Goal: Task Accomplishment & Management: Use online tool/utility

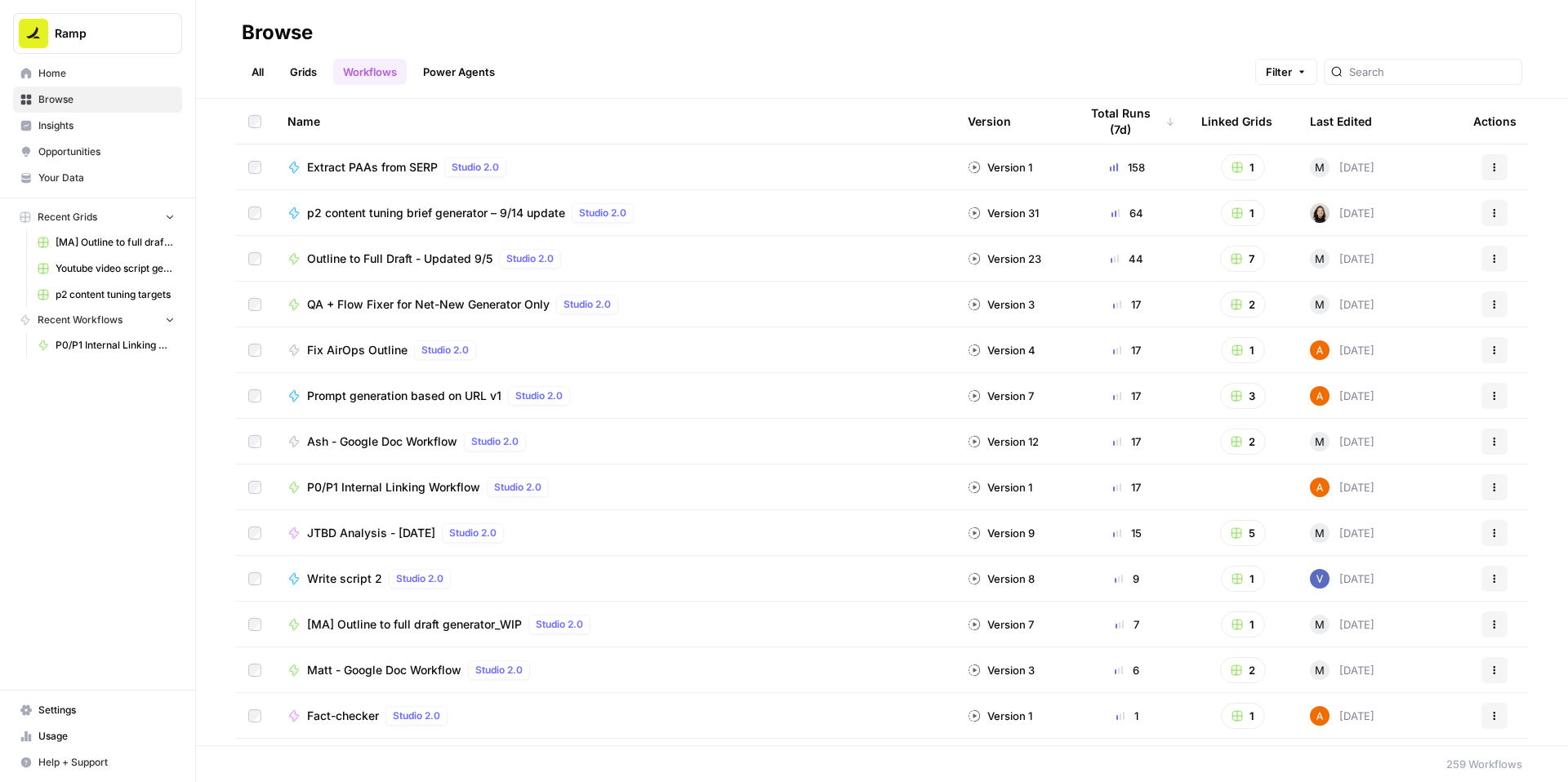
click at [367, 485] on span "P0/P1 Internal Linking Workflow" at bounding box center [393, 487] width 173 height 16
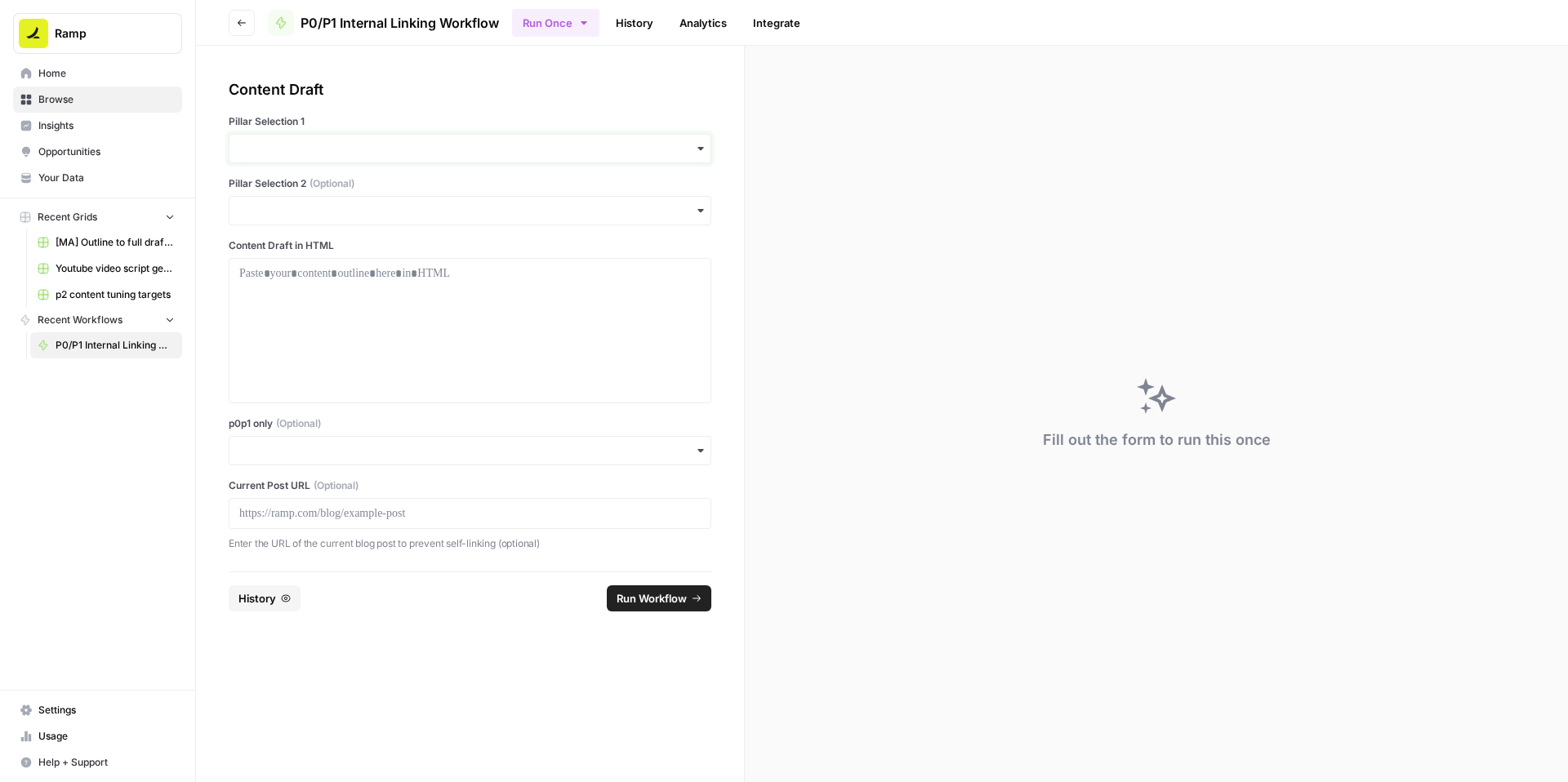
click at [489, 151] on input "Pillar Selection 1" at bounding box center [470, 148] width 461 height 16
click at [342, 310] on div "Expense Management" at bounding box center [470, 316] width 481 height 31
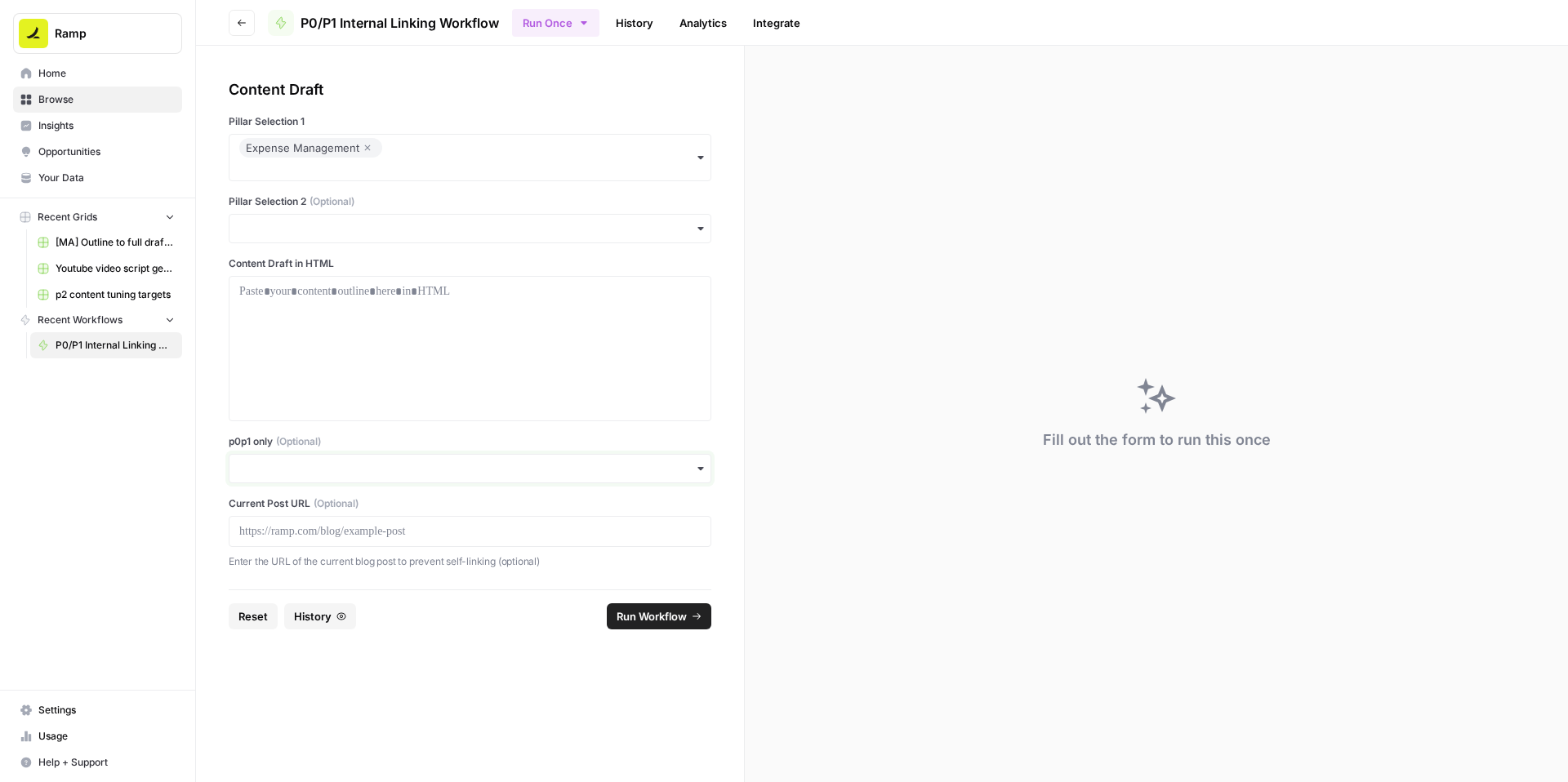
click at [276, 466] on input "p0p1 only (Optional)" at bounding box center [470, 468] width 461 height 16
click at [259, 512] on div "Yes" at bounding box center [470, 512] width 481 height 31
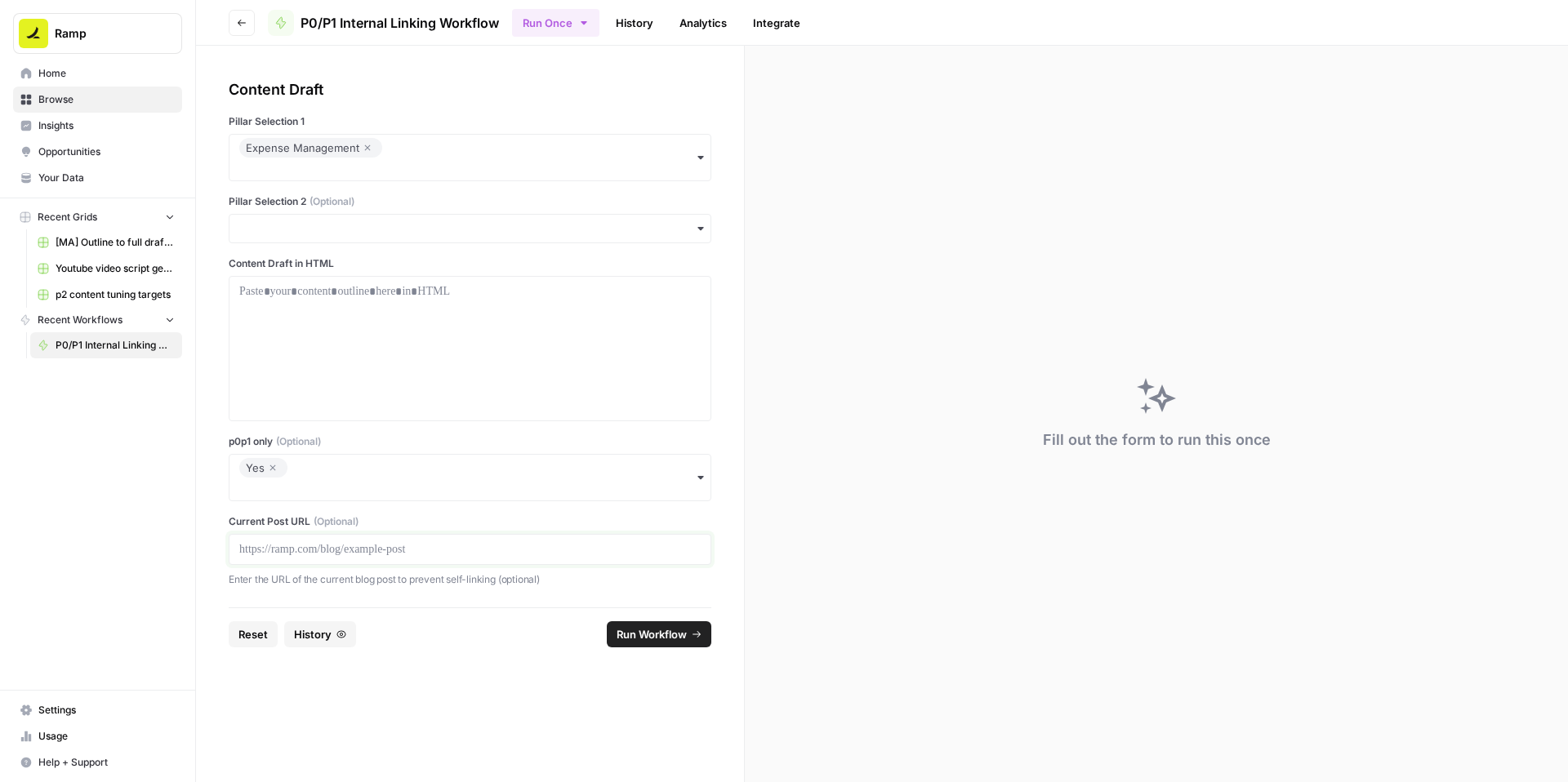
click at [264, 548] on p at bounding box center [470, 549] width 461 height 16
click at [417, 310] on div at bounding box center [470, 348] width 461 height 131
click at [495, 317] on div at bounding box center [470, 348] width 461 height 131
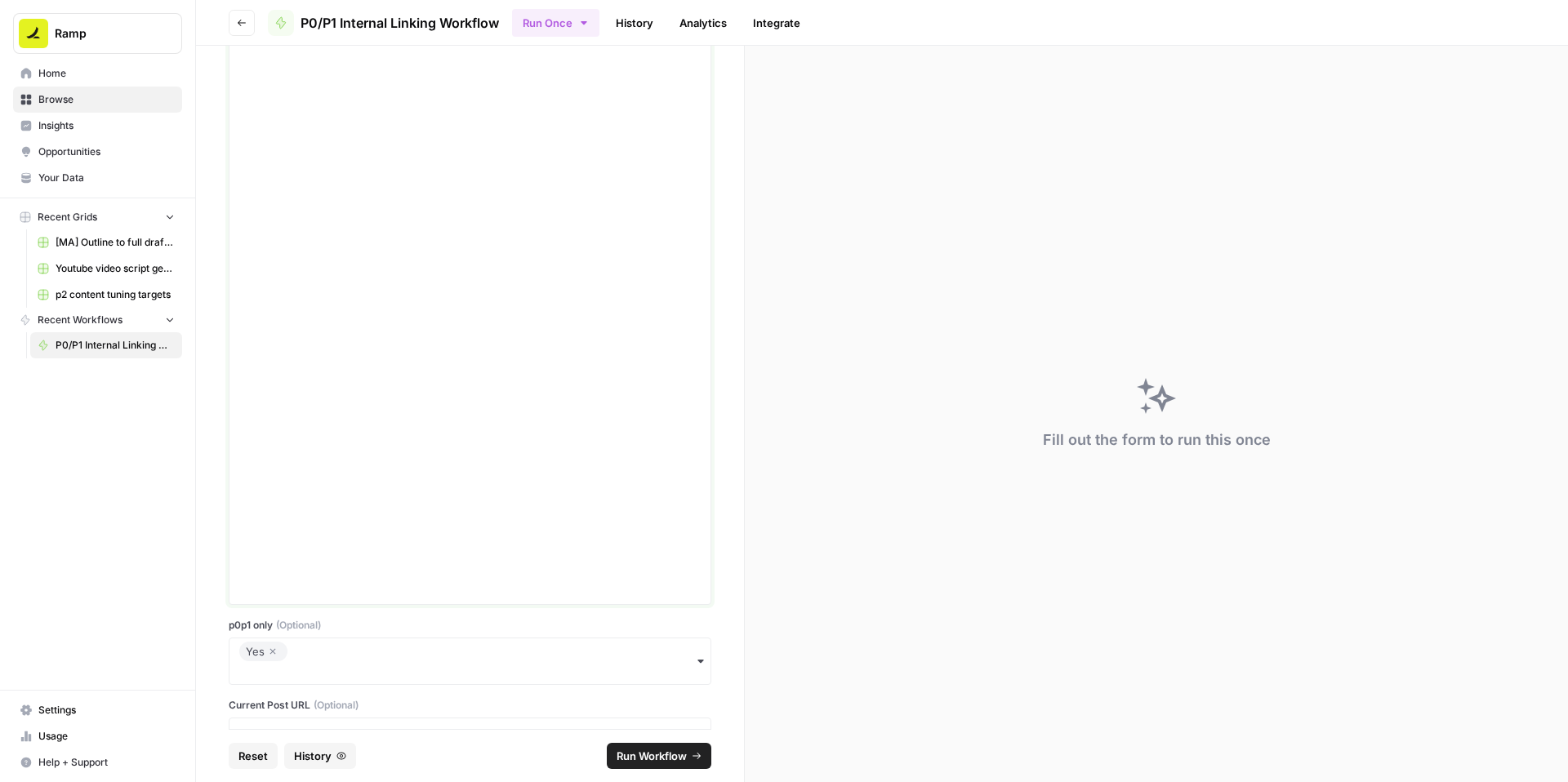
scroll to position [2866, 0]
click at [649, 750] on span "Run Workflow" at bounding box center [651, 755] width 70 height 16
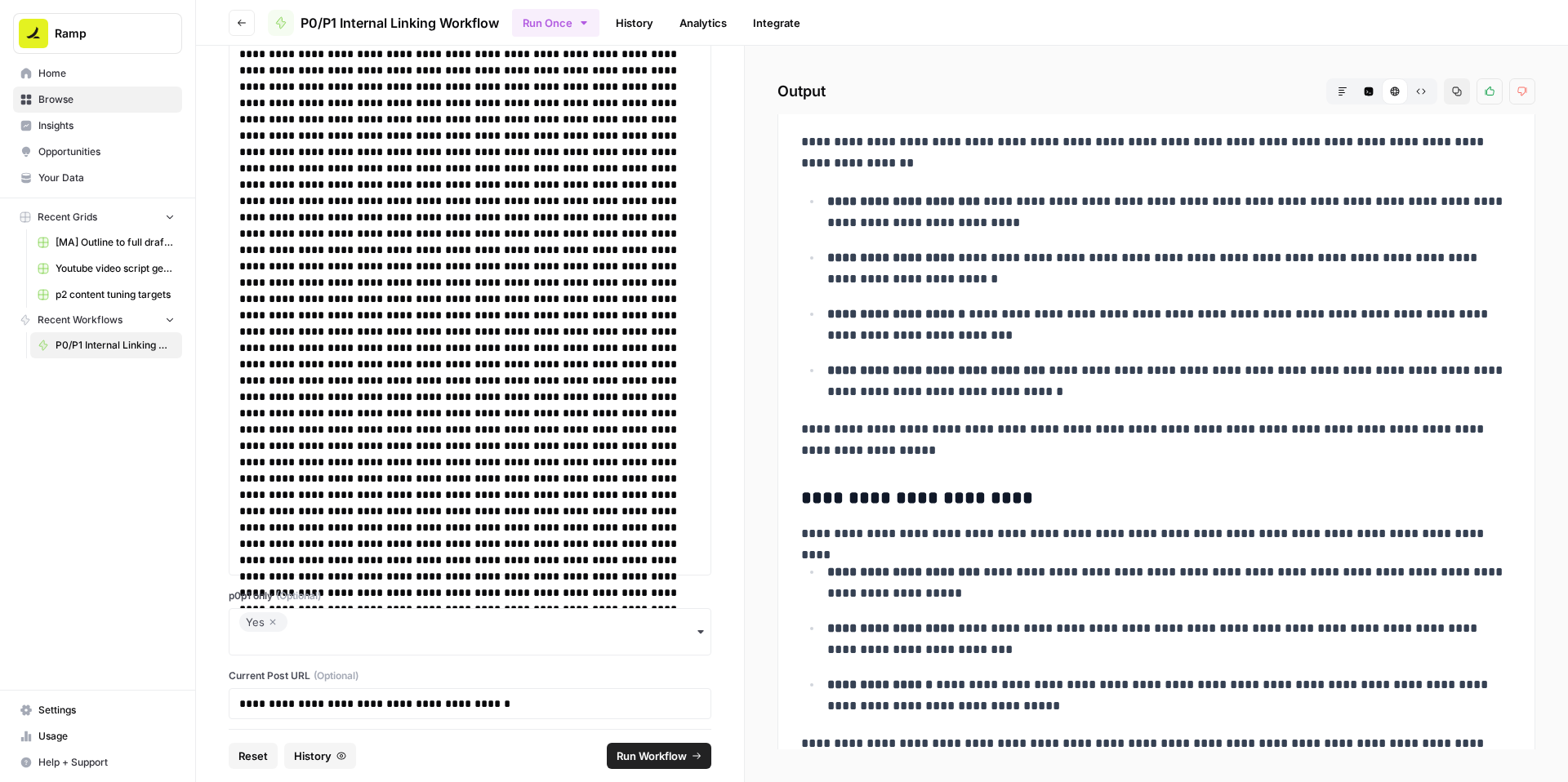
scroll to position [4048, 0]
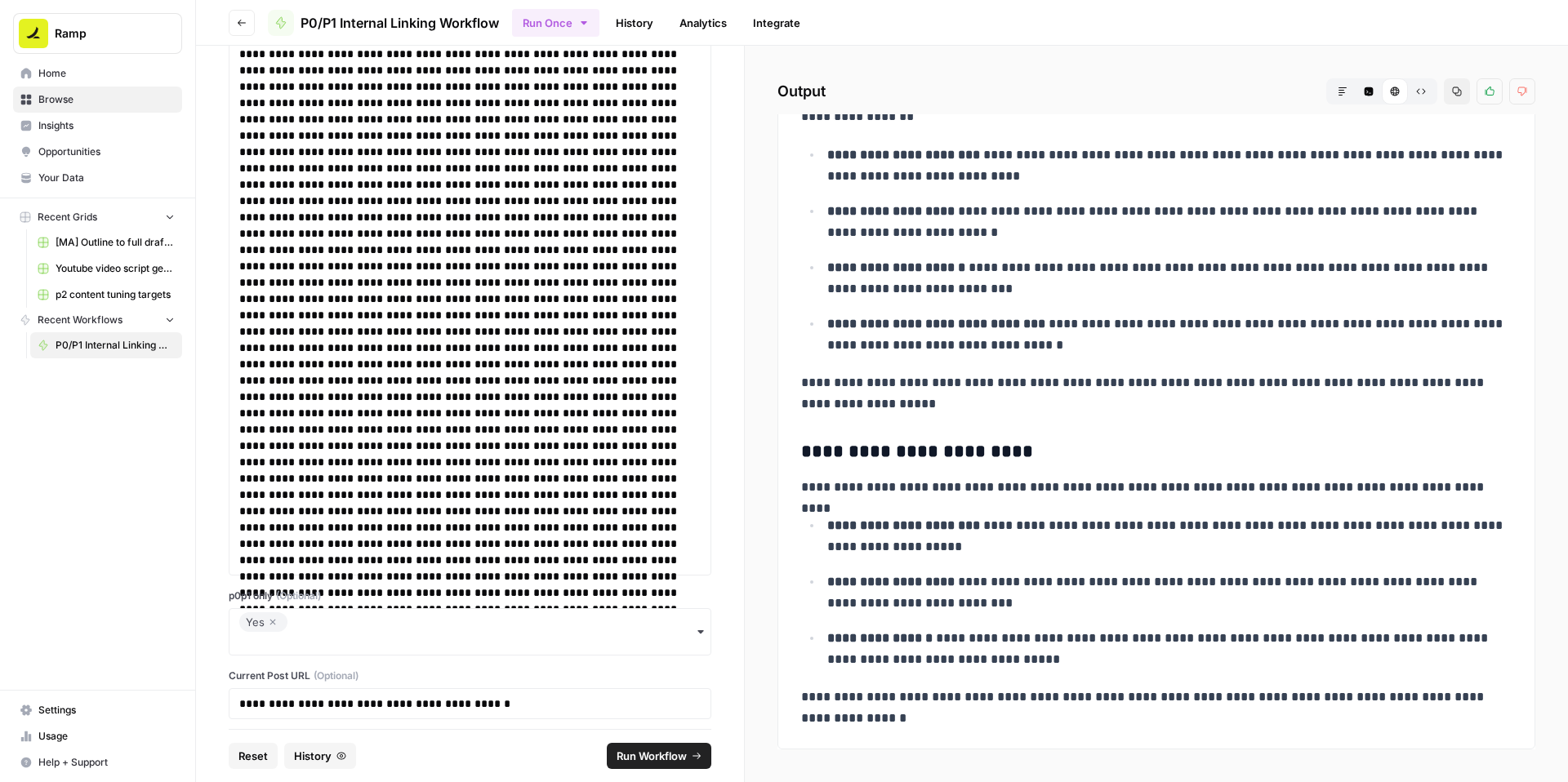
click at [270, 620] on icon "button" at bounding box center [273, 622] width 6 height 6
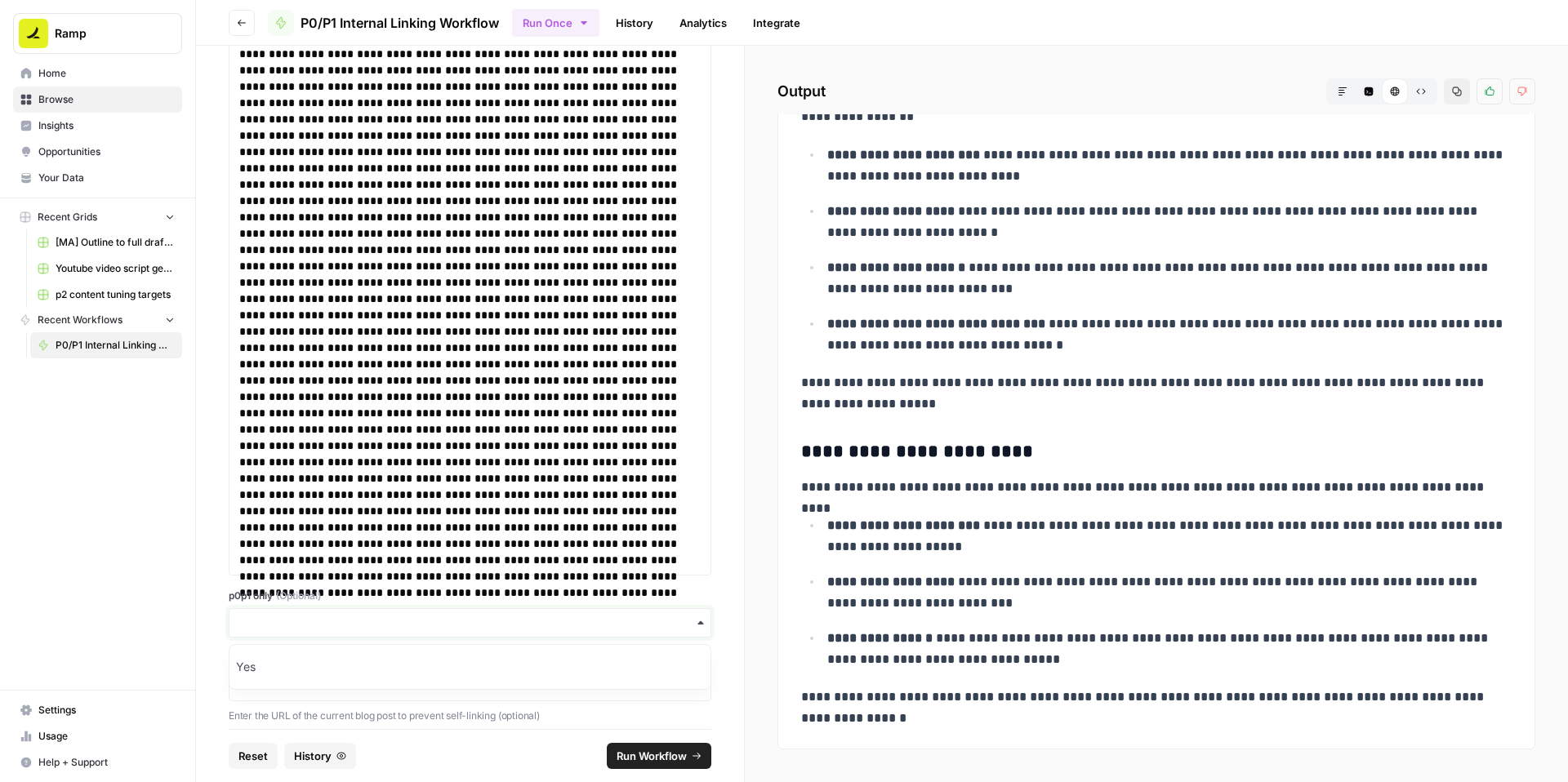
click at [272, 622] on input "p0p1 only (Optional)" at bounding box center [470, 622] width 461 height 16
click at [1457, 92] on icon "button" at bounding box center [1456, 91] width 9 height 9
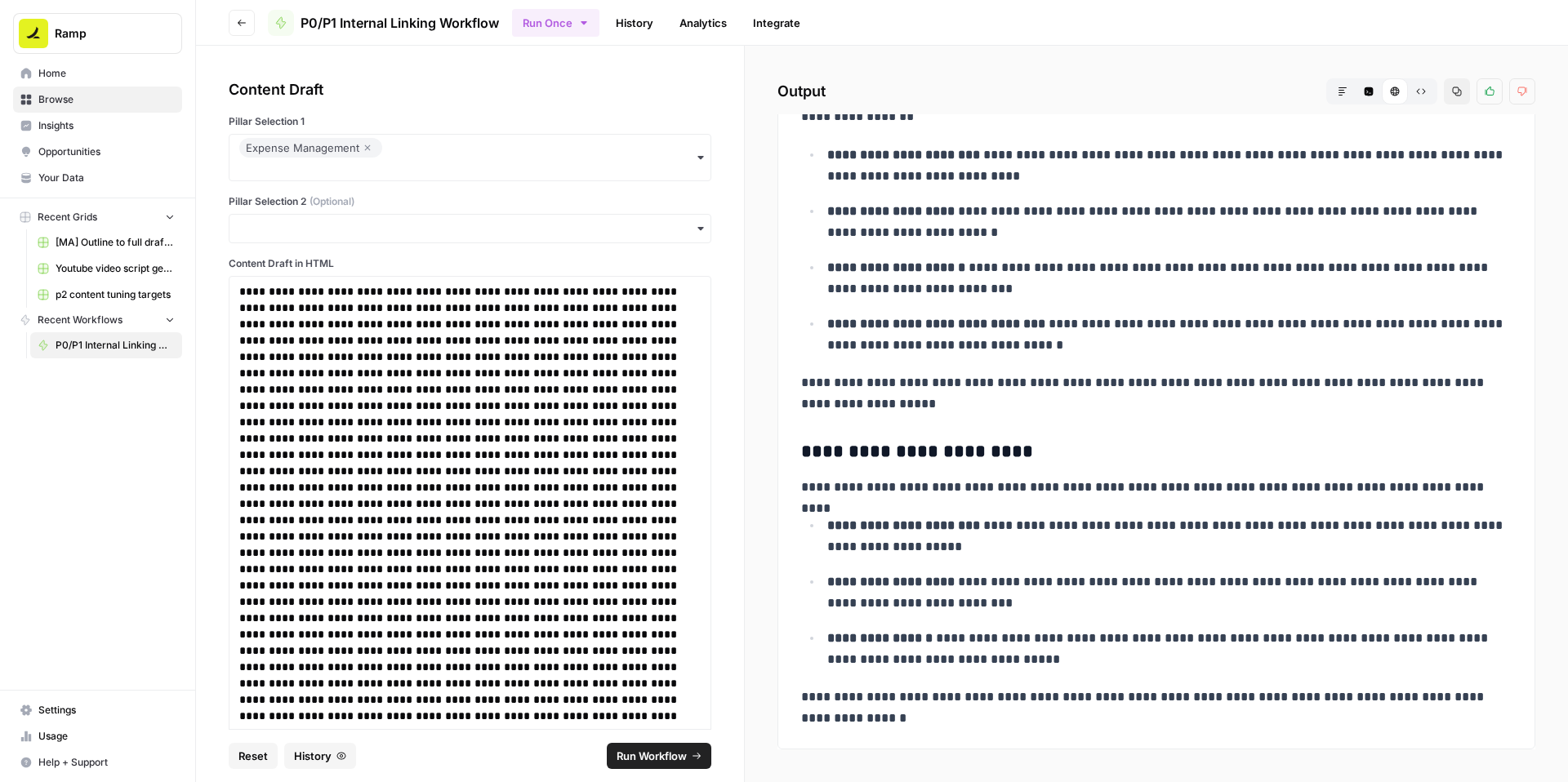
click at [637, 755] on span "Run Workflow" at bounding box center [651, 755] width 70 height 16
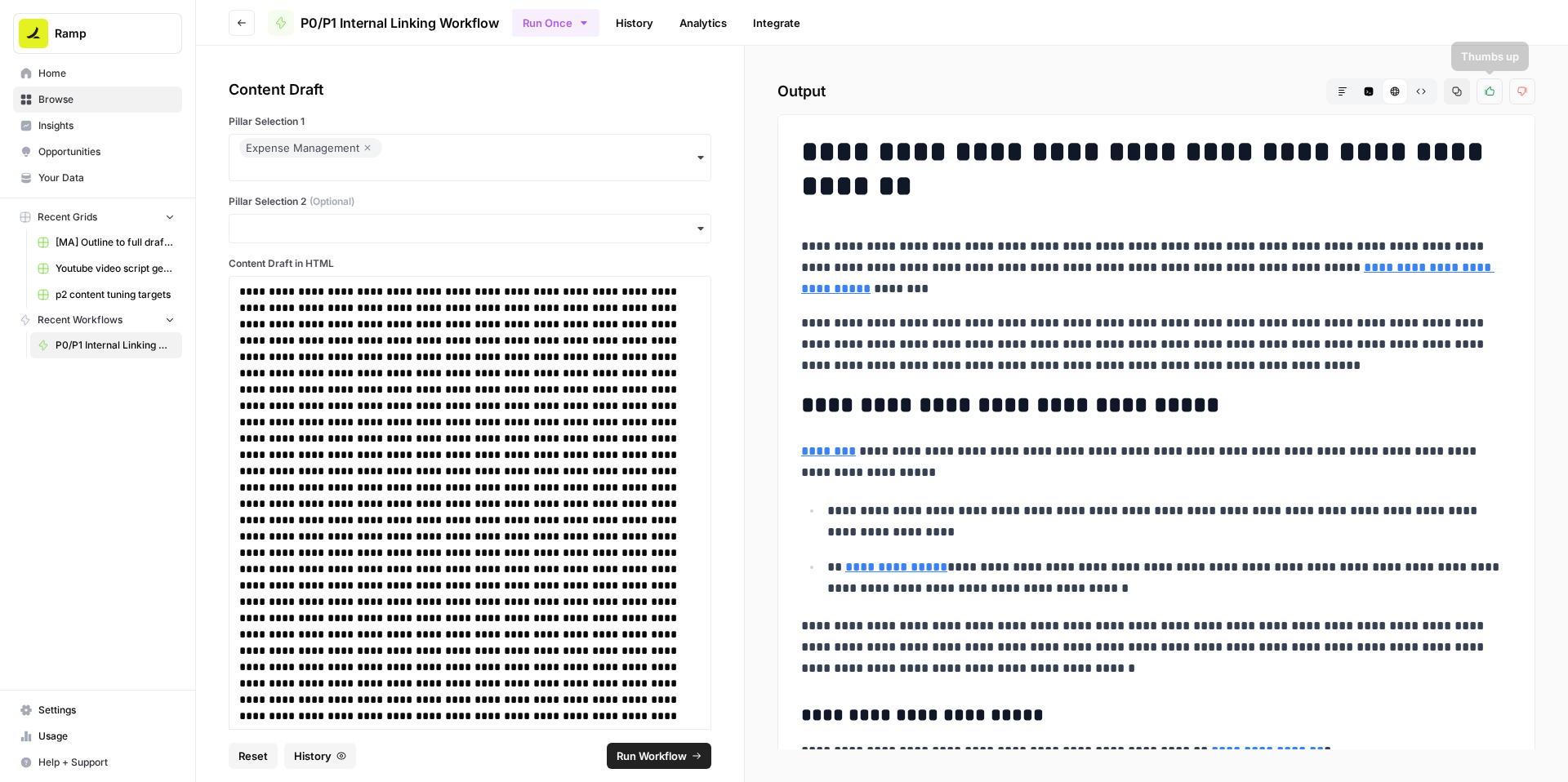
click at [1454, 95] on icon "button" at bounding box center [1456, 91] width 9 height 9
